Goal: Information Seeking & Learning: Learn about a topic

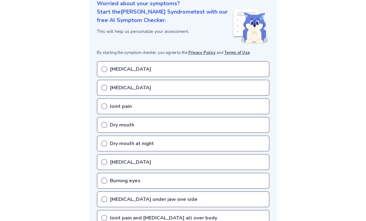
scroll to position [85, 0]
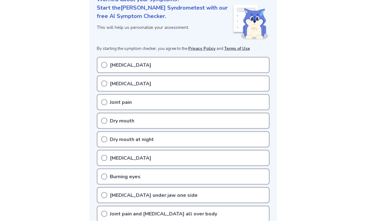
click at [105, 104] on circle at bounding box center [104, 102] width 6 height 6
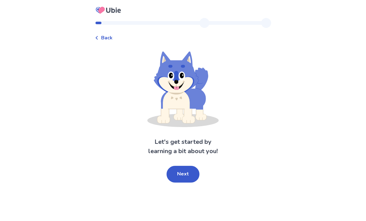
click at [180, 172] on button "Next" at bounding box center [182, 174] width 33 height 17
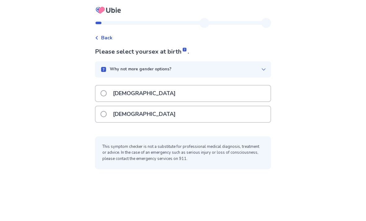
click at [102, 90] on div "[DEMOGRAPHIC_DATA]" at bounding box center [182, 94] width 175 height 16
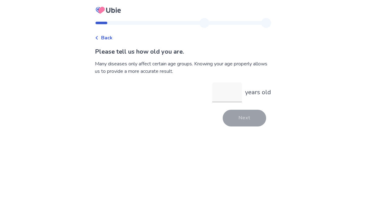
click at [218, 95] on input "years old" at bounding box center [227, 92] width 30 height 20
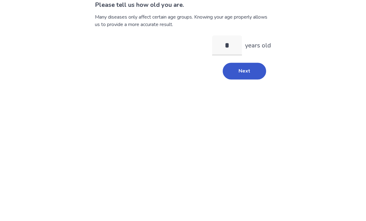
type input "**"
click at [242, 110] on button "Next" at bounding box center [243, 118] width 43 height 17
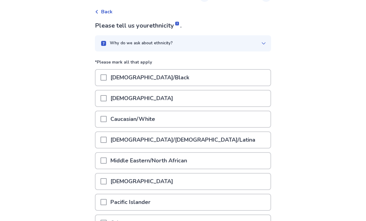
scroll to position [26, 0]
click at [107, 119] on span at bounding box center [103, 119] width 6 height 6
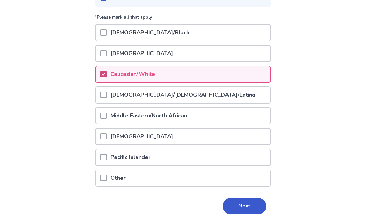
scroll to position [72, 0]
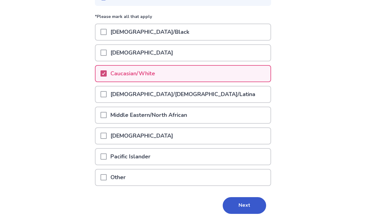
click at [238, 199] on button "Next" at bounding box center [243, 205] width 43 height 17
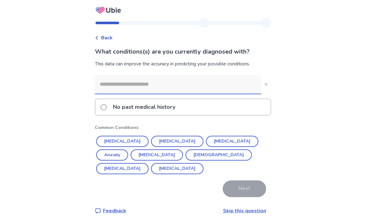
click at [109, 86] on input at bounding box center [178, 84] width 166 height 19
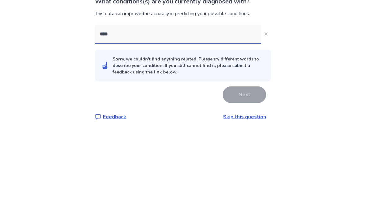
scroll to position [20, 0]
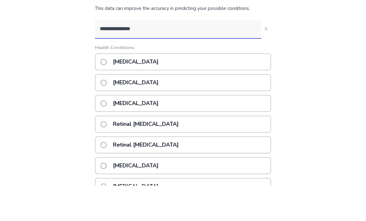
type input "**********"
click at [106, 115] on span at bounding box center [103, 118] width 6 height 6
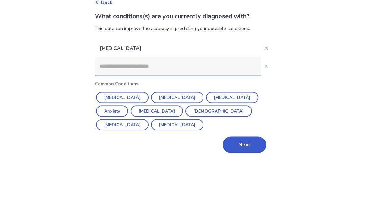
scroll to position [0, 0]
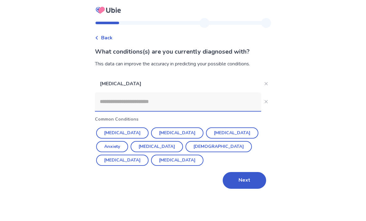
click at [239, 183] on button "Next" at bounding box center [243, 180] width 43 height 17
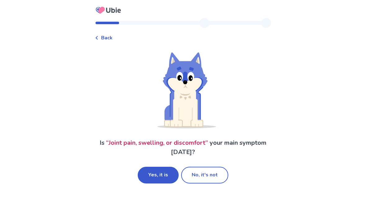
click at [211, 174] on button "No, it's not" at bounding box center [204, 175] width 47 height 17
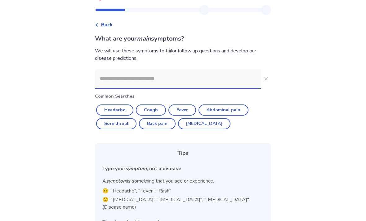
scroll to position [10, 0]
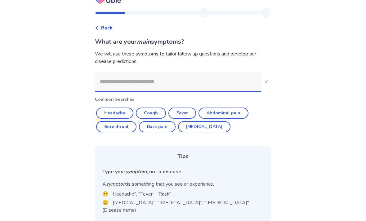
click at [127, 79] on input at bounding box center [178, 82] width 166 height 19
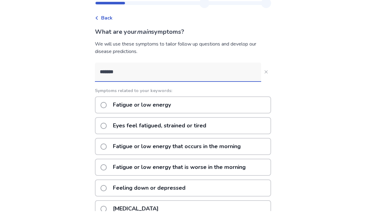
type input "*******"
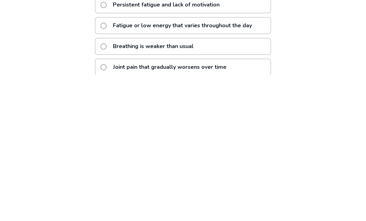
scroll to position [75, 0]
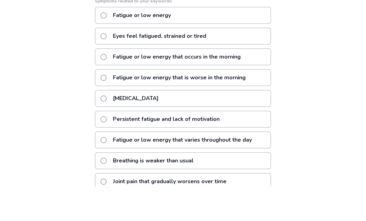
click at [107, 47] on span at bounding box center [103, 50] width 6 height 6
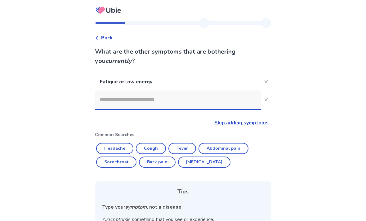
scroll to position [75, 0]
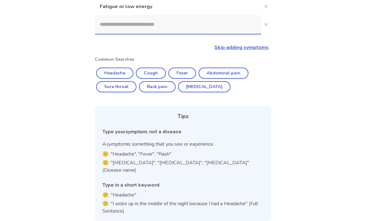
click at [130, 30] on input at bounding box center [178, 24] width 166 height 19
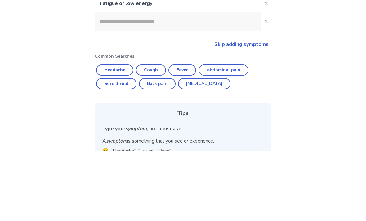
scroll to position [0, 0]
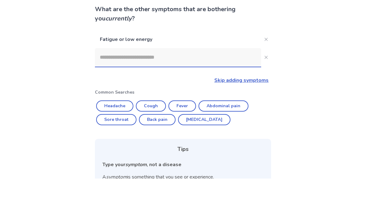
click at [141, 73] on p "Fatigue or low energy" at bounding box center [178, 81] width 166 height 17
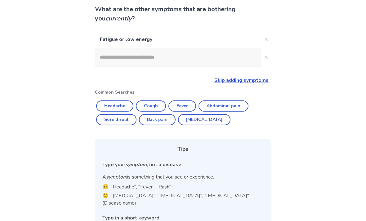
scroll to position [55, 0]
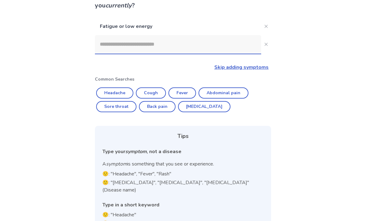
click at [265, 25] on button "Close" at bounding box center [266, 26] width 10 height 10
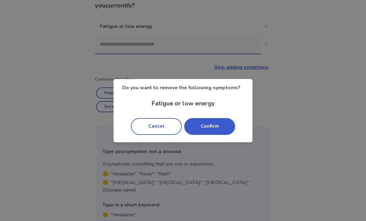
click at [206, 135] on button "Confirm" at bounding box center [209, 126] width 51 height 17
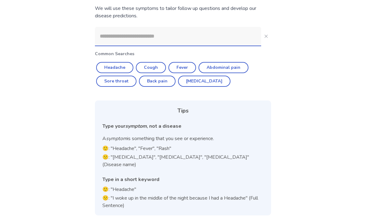
scroll to position [30, 0]
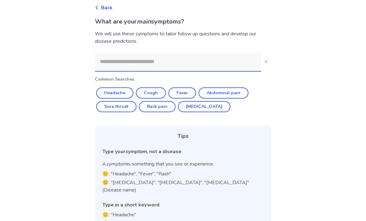
click at [118, 3] on div "Back" at bounding box center [183, 5] width 176 height 14
click at [106, 5] on span "Back" at bounding box center [106, 7] width 11 height 7
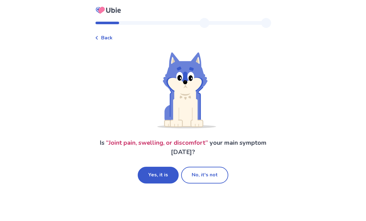
click at [201, 176] on button "No, it's not" at bounding box center [204, 175] width 47 height 17
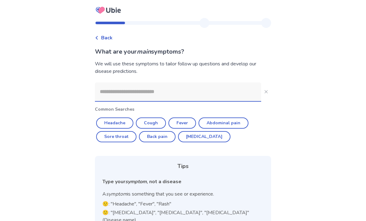
click at [113, 93] on input at bounding box center [178, 91] width 166 height 19
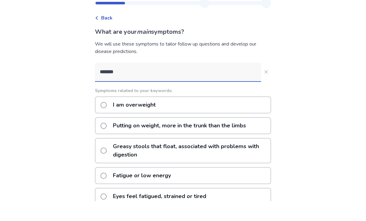
type input "*******"
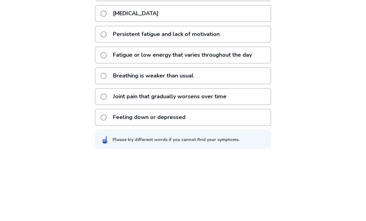
scroll to position [119, 0]
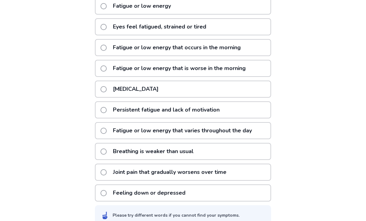
click at [106, 45] on span at bounding box center [103, 48] width 6 height 6
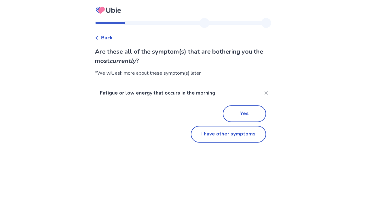
click at [244, 116] on button "Yes" at bounding box center [243, 113] width 43 height 17
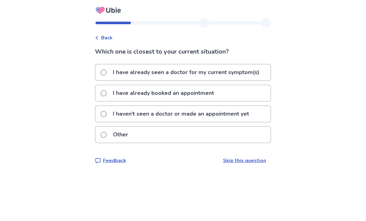
click at [107, 71] on span at bounding box center [103, 72] width 6 height 6
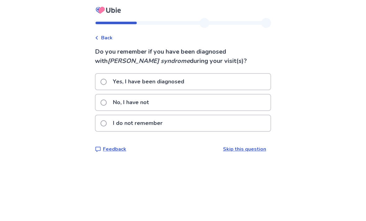
click at [107, 102] on span at bounding box center [103, 102] width 6 height 6
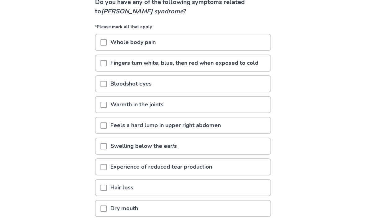
scroll to position [49, 0]
click at [107, 189] on span at bounding box center [103, 188] width 6 height 6
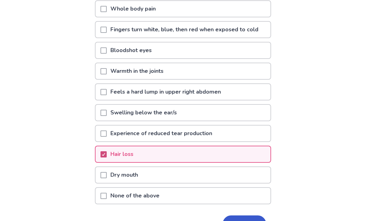
scroll to position [102, 0]
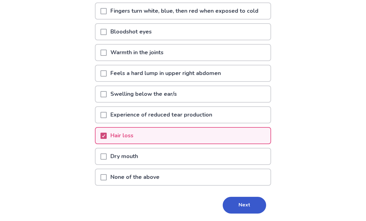
click at [238, 205] on button "Next" at bounding box center [243, 205] width 43 height 17
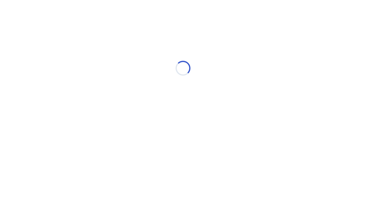
scroll to position [0, 0]
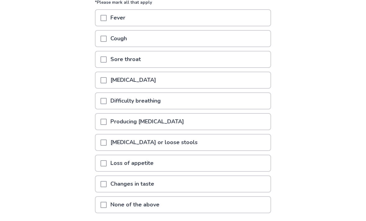
scroll to position [102, 0]
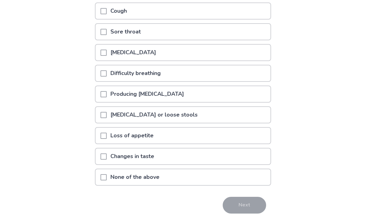
click at [106, 183] on div at bounding box center [103, 177] width 6 height 16
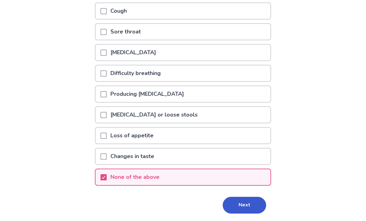
click at [237, 203] on button "Next" at bounding box center [243, 205] width 43 height 17
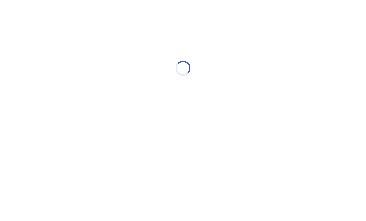
select select "*"
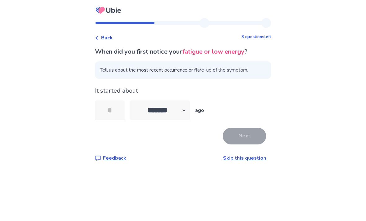
click at [122, 107] on input "tel" at bounding box center [110, 110] width 30 height 20
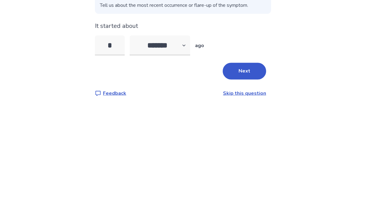
type input "**"
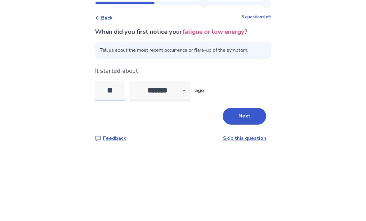
scroll to position [20, 0]
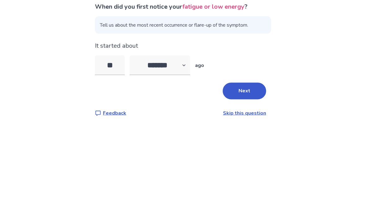
click at [244, 128] on button "Next" at bounding box center [243, 136] width 43 height 17
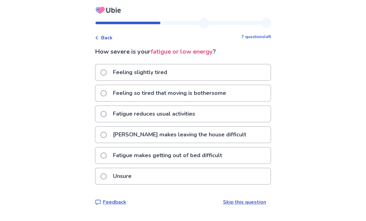
click at [107, 114] on span at bounding box center [103, 114] width 6 height 6
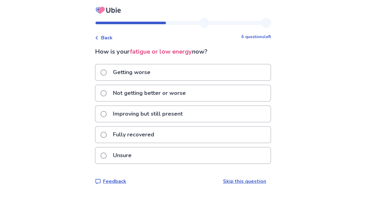
click at [107, 91] on span at bounding box center [103, 93] width 6 height 6
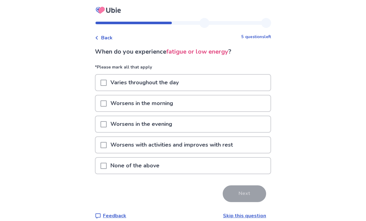
click at [107, 101] on span at bounding box center [103, 103] width 6 height 6
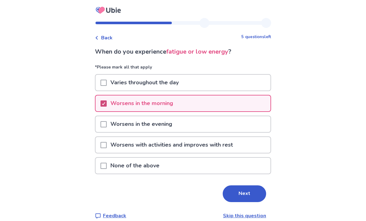
click at [238, 195] on button "Next" at bounding box center [243, 193] width 43 height 17
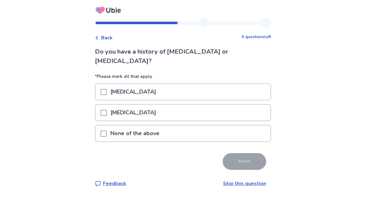
click at [107, 130] on span at bounding box center [103, 133] width 6 height 6
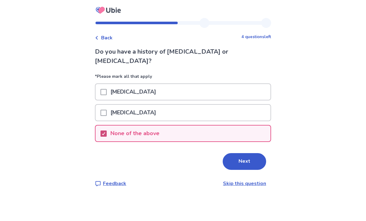
click at [243, 153] on button "Next" at bounding box center [243, 161] width 43 height 17
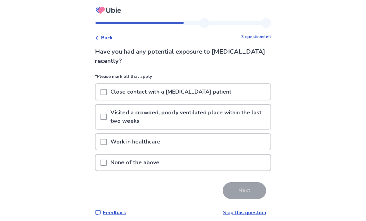
click at [105, 162] on span at bounding box center [103, 163] width 6 height 6
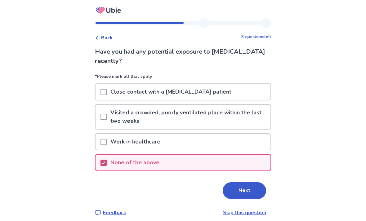
click at [240, 188] on button "Next" at bounding box center [243, 190] width 43 height 17
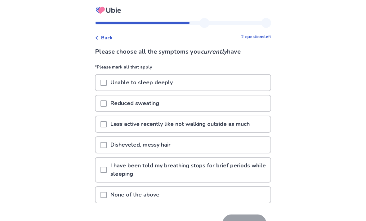
click at [107, 147] on span at bounding box center [103, 145] width 6 height 6
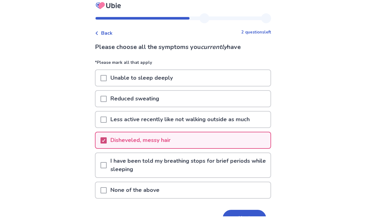
scroll to position [18, 0]
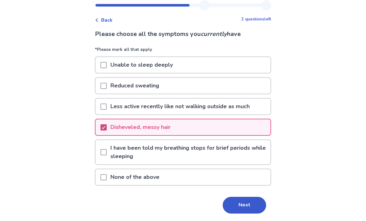
click at [246, 202] on button "Next" at bounding box center [243, 205] width 43 height 17
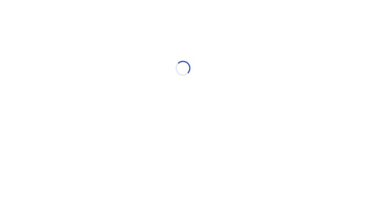
scroll to position [0, 0]
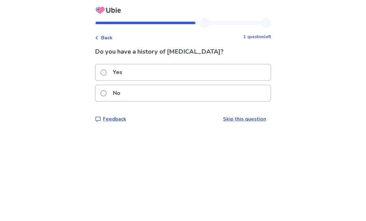
click at [107, 90] on span at bounding box center [103, 93] width 6 height 6
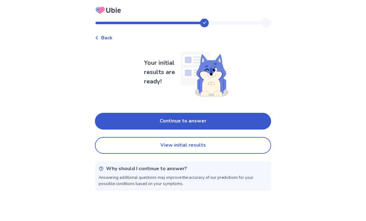
click at [193, 121] on button "Continue to answer" at bounding box center [183, 121] width 176 height 17
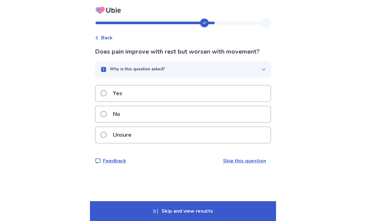
click at [109, 90] on label "Yes" at bounding box center [112, 94] width 25 height 16
click at [107, 111] on span at bounding box center [103, 114] width 6 height 6
click at [108, 117] on label "No" at bounding box center [112, 114] width 24 height 16
click at [107, 113] on span at bounding box center [103, 114] width 6 height 6
click at [107, 92] on span at bounding box center [103, 93] width 6 height 6
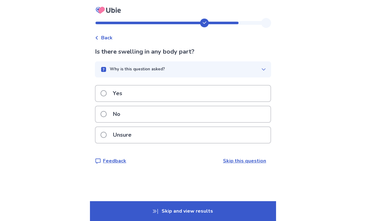
click at [107, 115] on span at bounding box center [103, 114] width 6 height 6
click at [105, 114] on span at bounding box center [103, 114] width 6 height 6
click at [106, 92] on span at bounding box center [103, 93] width 6 height 6
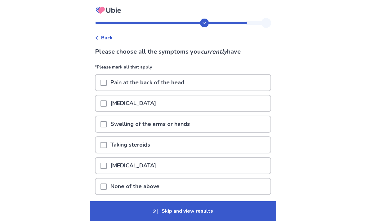
click at [107, 184] on span at bounding box center [103, 186] width 6 height 6
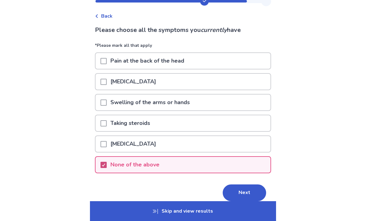
scroll to position [29, 0]
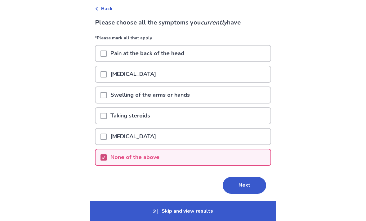
click at [238, 186] on button "Next" at bounding box center [243, 185] width 43 height 17
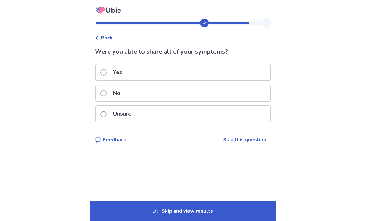
click at [107, 93] on span at bounding box center [103, 93] width 6 height 6
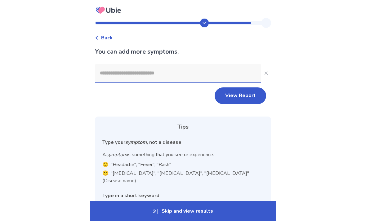
click at [113, 73] on input at bounding box center [178, 73] width 166 height 19
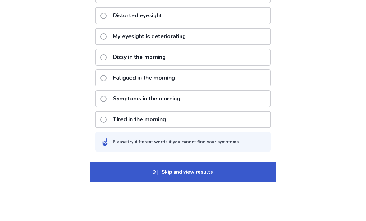
scroll to position [161, 0]
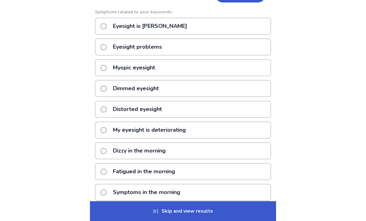
type input "**********"
click at [105, 27] on span at bounding box center [103, 26] width 6 height 6
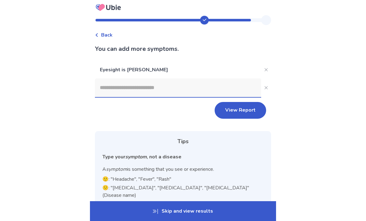
scroll to position [0, 0]
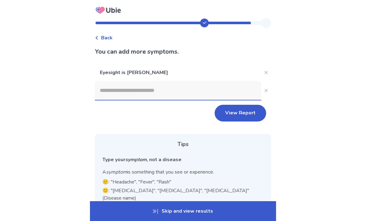
click at [235, 117] on button "View Report" at bounding box center [239, 113] width 51 height 17
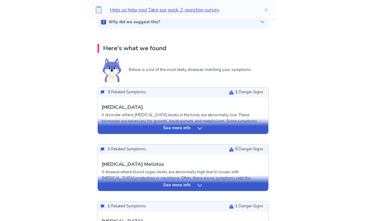
scroll to position [108, 0]
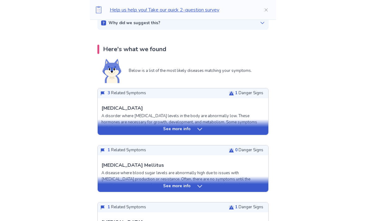
click at [198, 128] on icon at bounding box center [199, 129] width 6 height 6
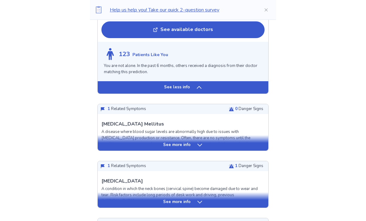
scroll to position [630, 0]
click at [198, 142] on icon at bounding box center [199, 145] width 6 height 6
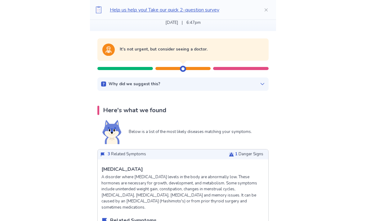
scroll to position [0, 0]
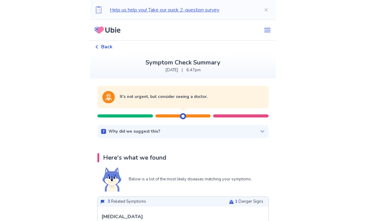
click at [105, 46] on span "Back" at bounding box center [106, 46] width 11 height 7
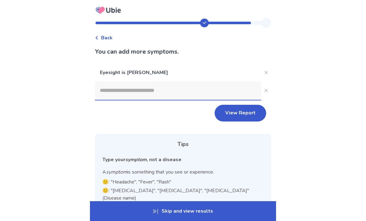
click at [105, 38] on span "Back" at bounding box center [106, 37] width 11 height 7
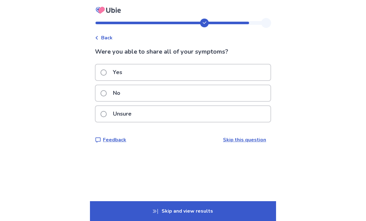
click at [107, 95] on span at bounding box center [103, 93] width 6 height 6
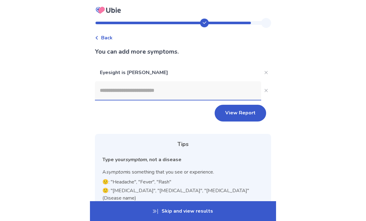
click at [113, 92] on input at bounding box center [178, 90] width 166 height 19
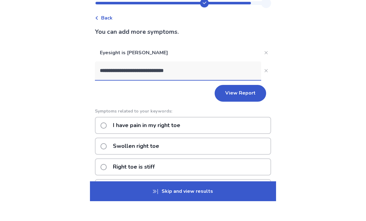
type input "**********"
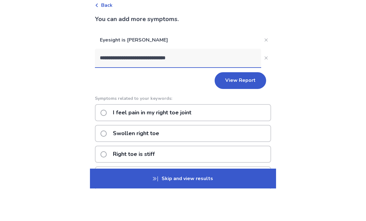
click at [232, 105] on button "View Report" at bounding box center [239, 113] width 51 height 17
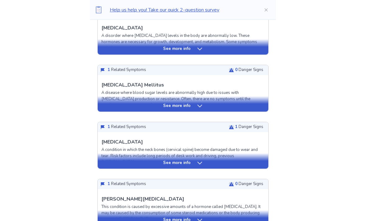
scroll to position [189, 0]
click at [197, 166] on div "See more info" at bounding box center [183, 160] width 170 height 15
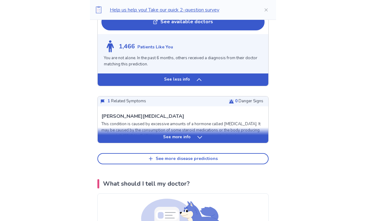
scroll to position [720, 0]
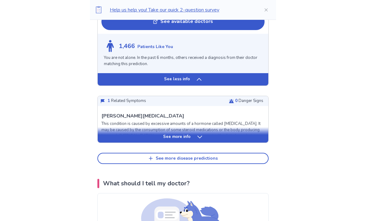
click at [196, 134] on icon at bounding box center [199, 137] width 6 height 6
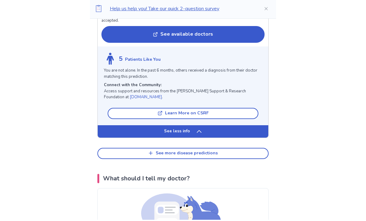
scroll to position [1248, 0]
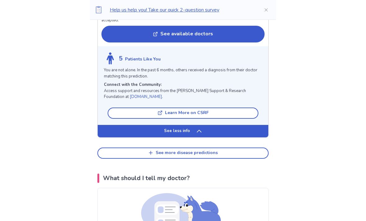
click at [119, 147] on button "See more disease predictions" at bounding box center [182, 152] width 171 height 11
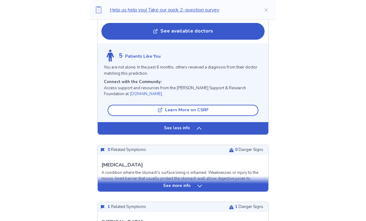
scroll to position [1252, 0]
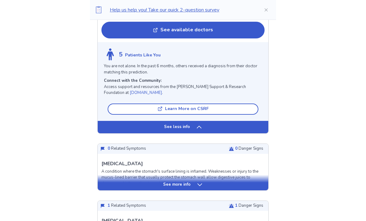
click at [191, 182] on div "See more info" at bounding box center [183, 185] width 170 height 6
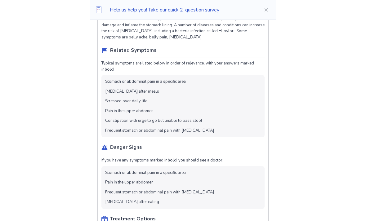
scroll to position [1410, 0]
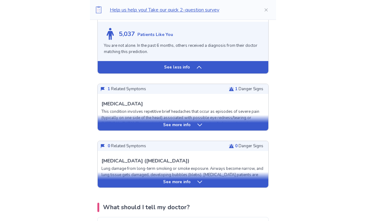
scroll to position [1847, 0]
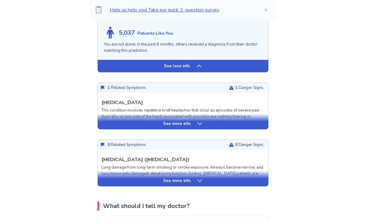
click at [194, 121] on div "See more info" at bounding box center [183, 124] width 170 height 6
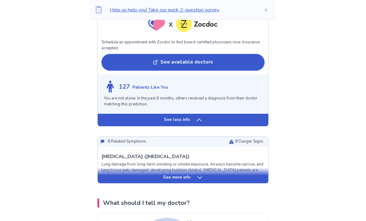
scroll to position [2340, 0]
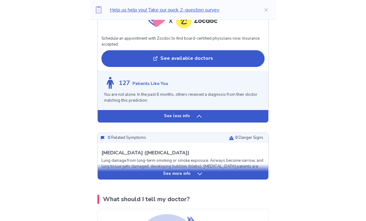
click at [173, 171] on p "See more info" at bounding box center [176, 174] width 27 height 6
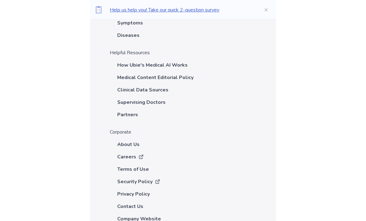
scroll to position [4164, 0]
